Goal: Transaction & Acquisition: Purchase product/service

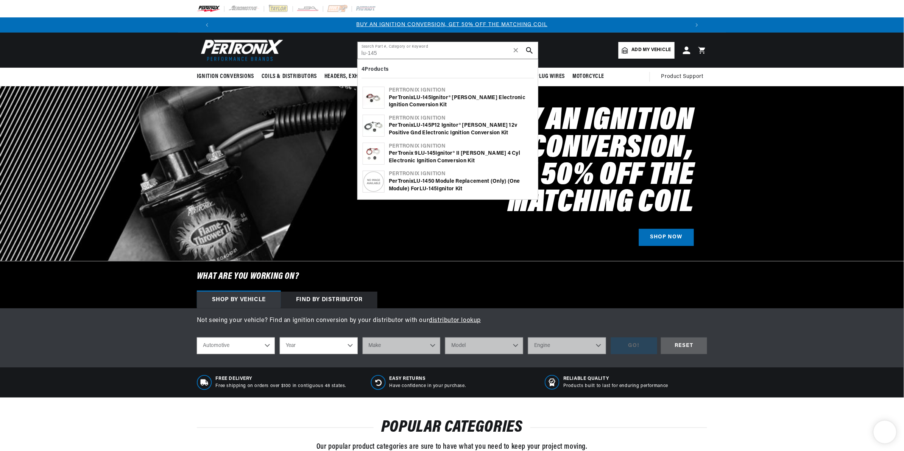
type input "lu-145"
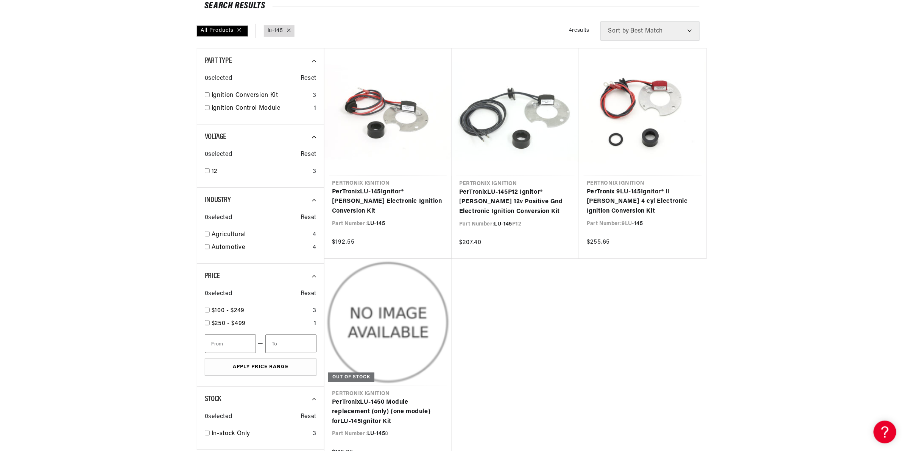
scroll to position [0, 945]
click at [571, 374] on ul "Pertronix Ignition PerTronix LU - 145 Ignitor® Lucas Electronic Ignition Conver…" at bounding box center [515, 259] width 383 height 422
